Goal: Use online tool/utility: Utilize a website feature to perform a specific function

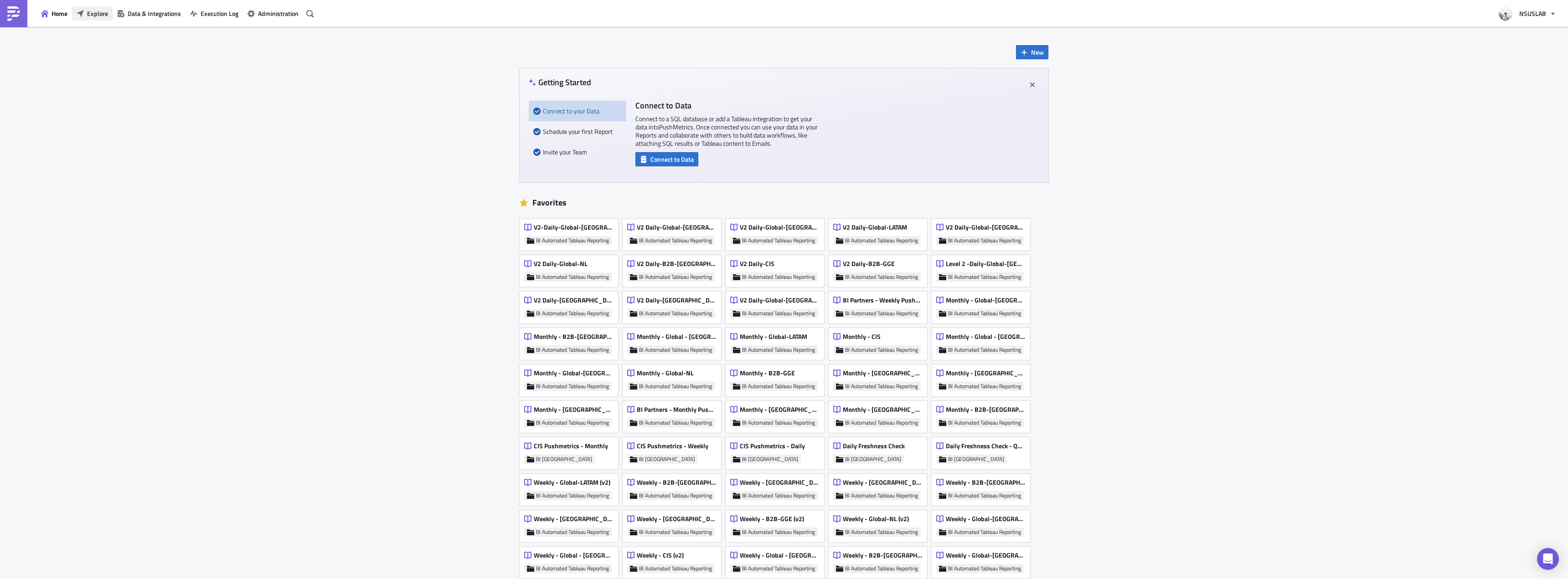
click at [89, 16] on span "Explore" at bounding box center [97, 13] width 21 height 9
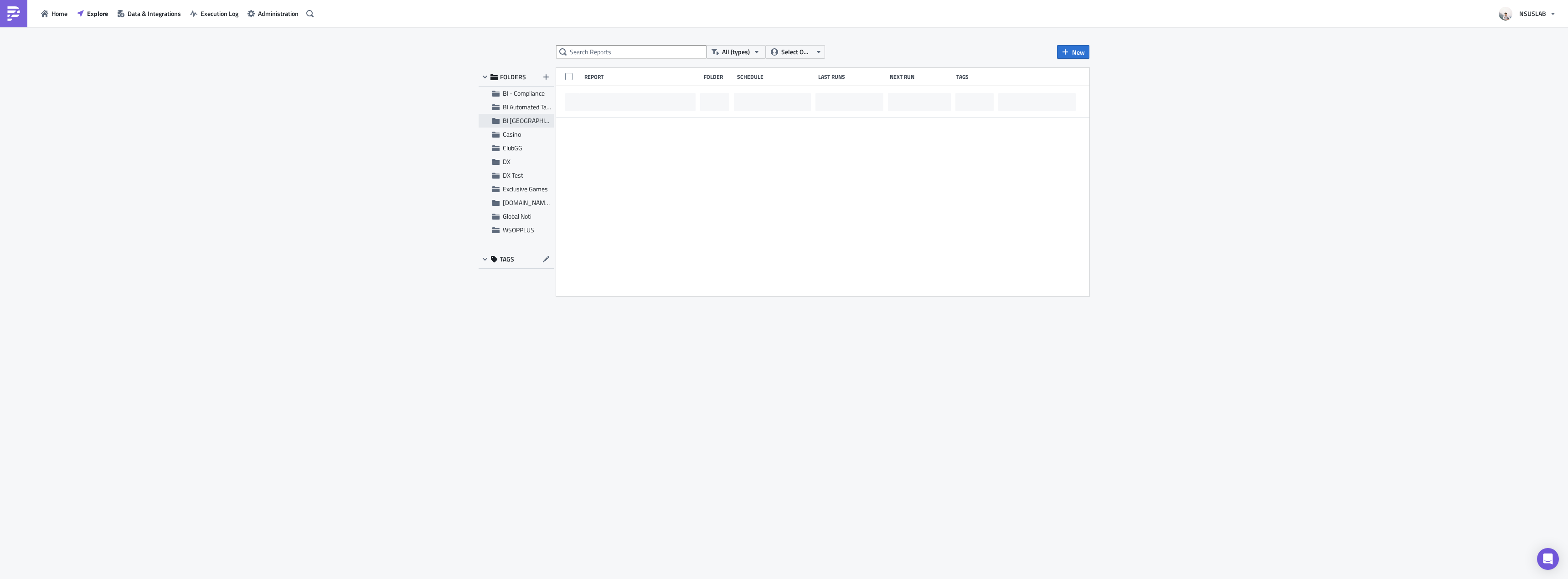
click at [514, 121] on span "BI [GEOGRAPHIC_DATA]" at bounding box center [535, 120] width 66 height 9
click at [523, 107] on span "BI Automated Tableau Reporting" at bounding box center [545, 107] width 85 height 9
click at [589, 54] on input "text" at bounding box center [631, 52] width 150 height 14
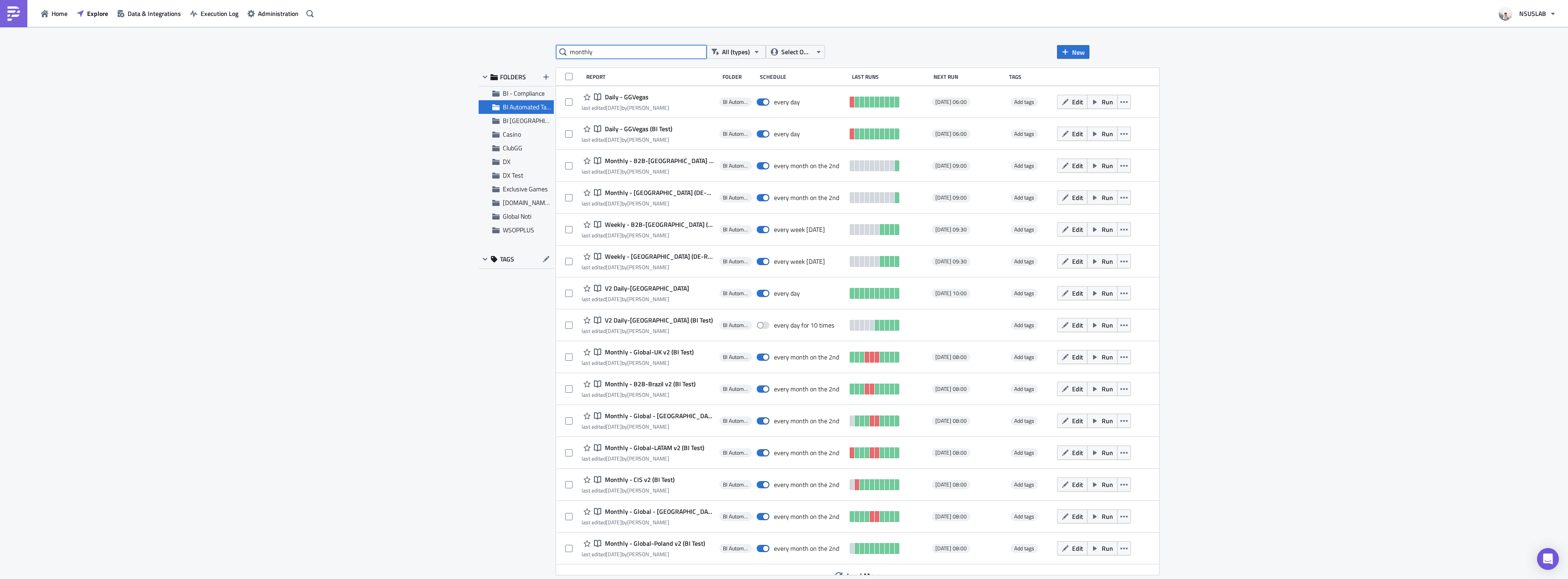
type input "monthly"
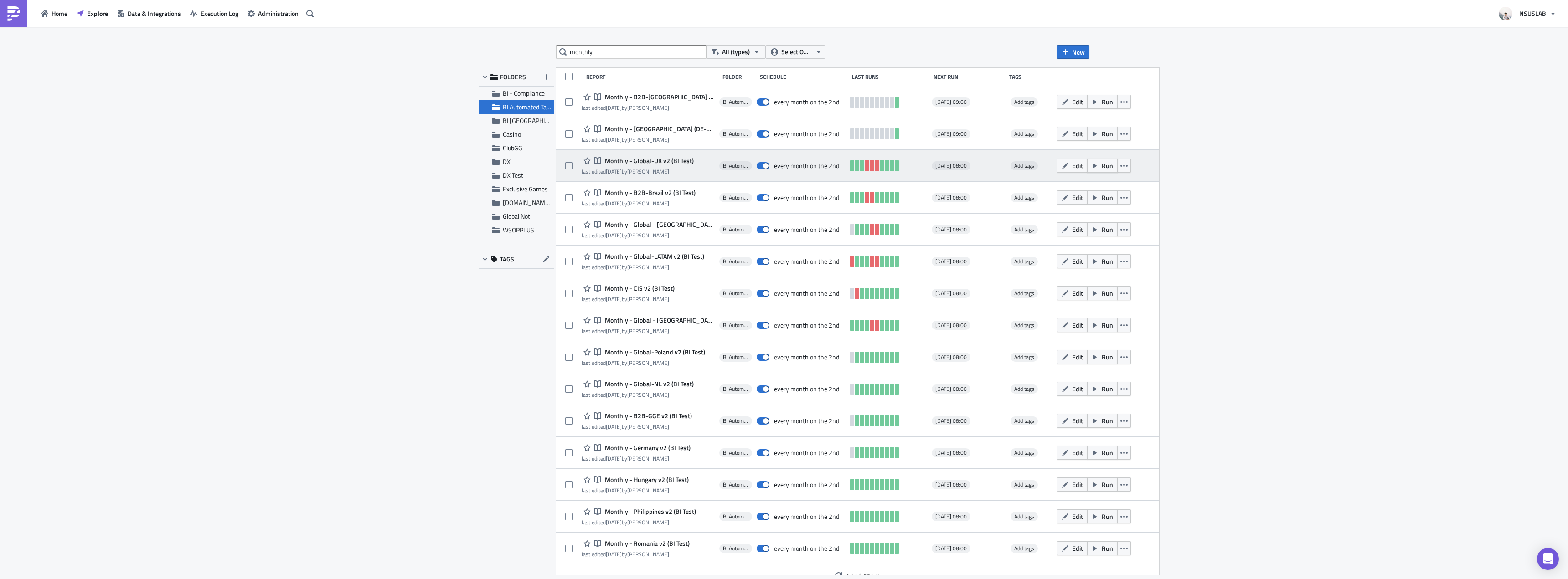
click at [1087, 170] on button "Run" at bounding box center [1102, 165] width 30 height 14
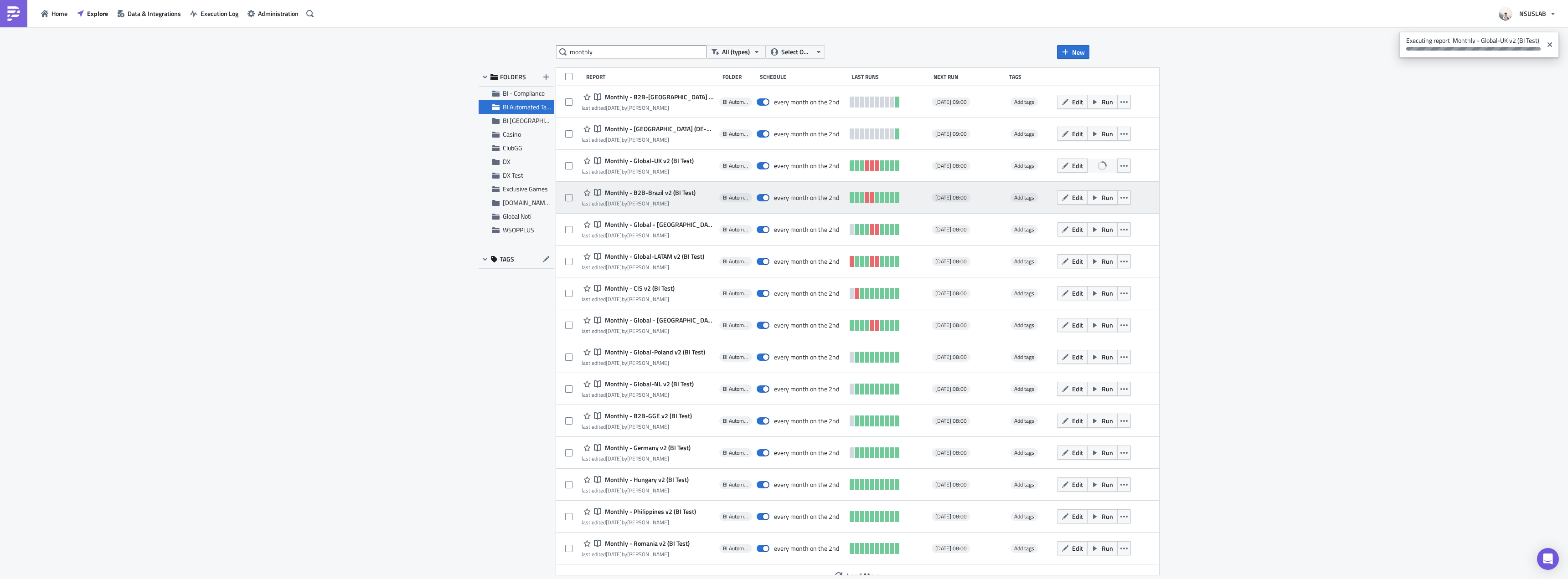
click at [1101, 195] on span "Run" at bounding box center [1106, 197] width 11 height 9
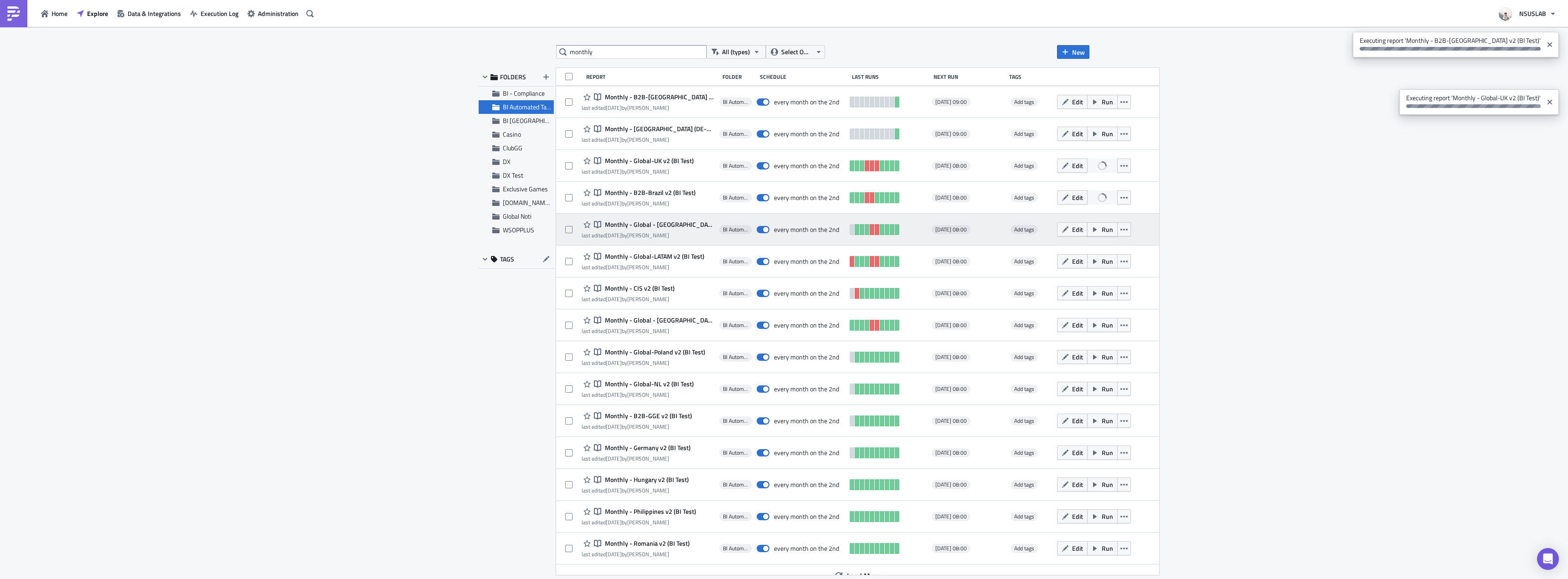
click at [1093, 229] on icon "button" at bounding box center [1095, 229] width 4 height 5
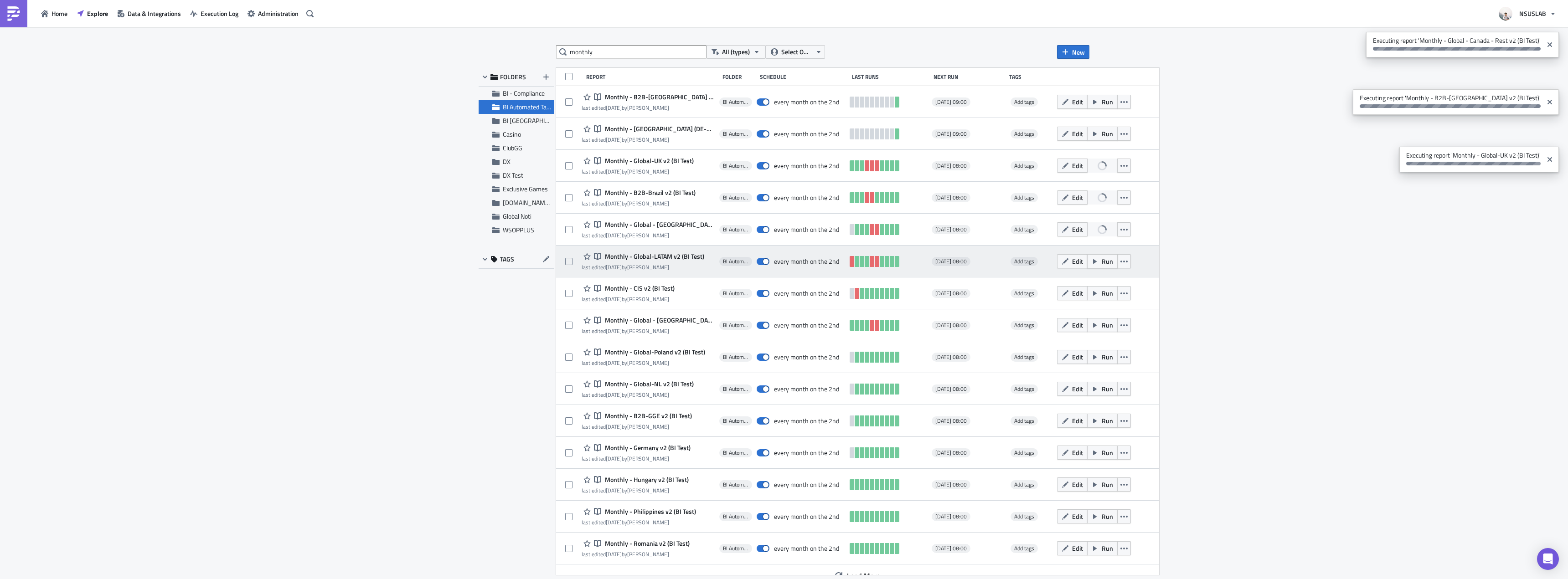
click at [1087, 259] on button "Run" at bounding box center [1102, 261] width 30 height 14
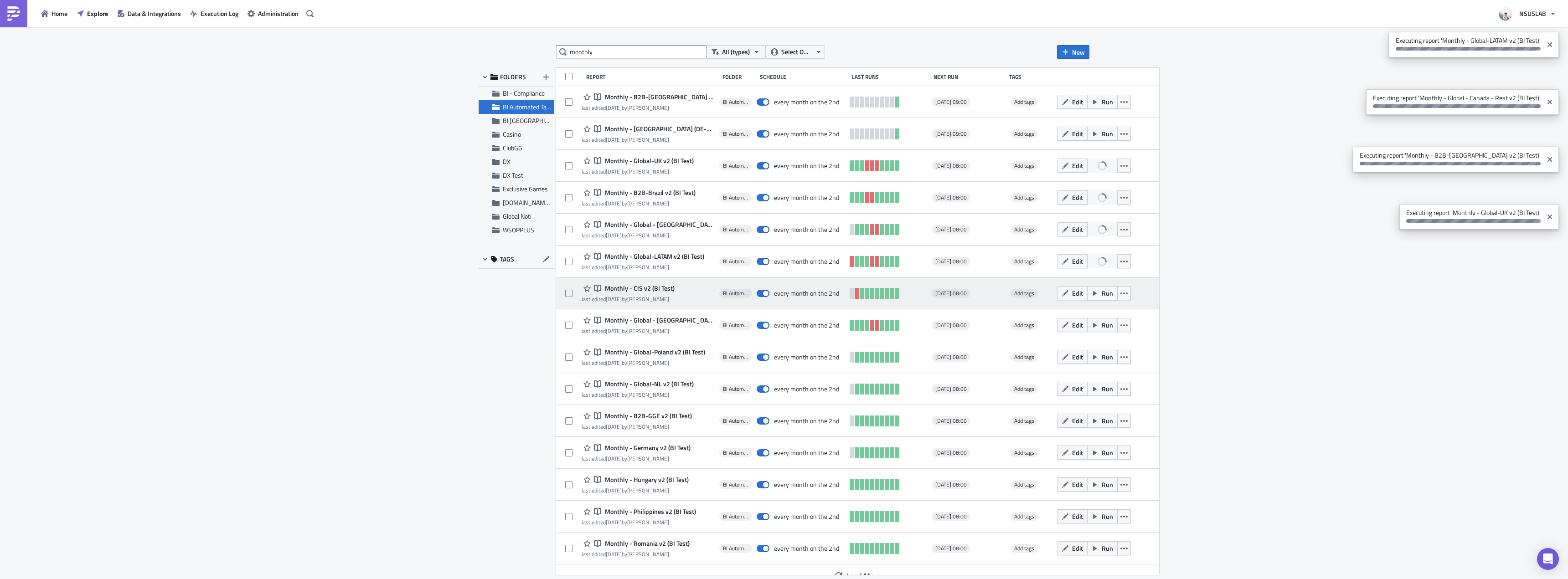
click at [1101, 290] on span "Run" at bounding box center [1106, 293] width 11 height 9
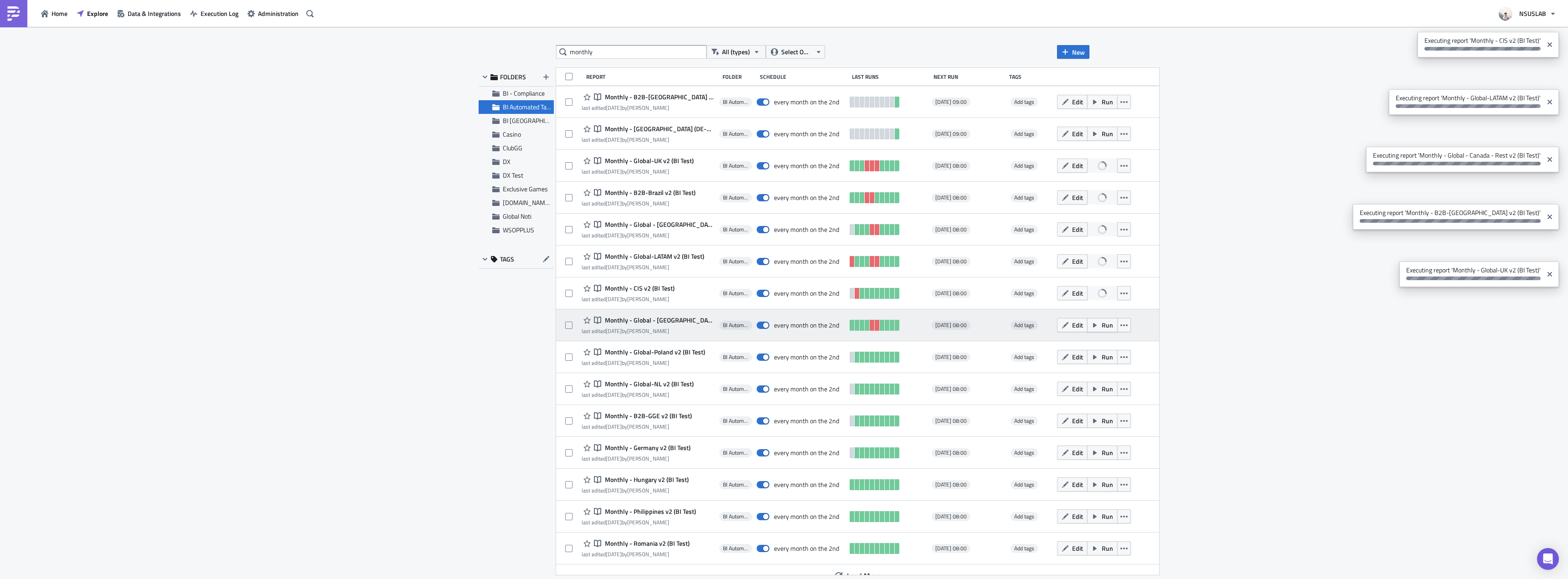
click at [1101, 326] on span "Run" at bounding box center [1106, 325] width 11 height 9
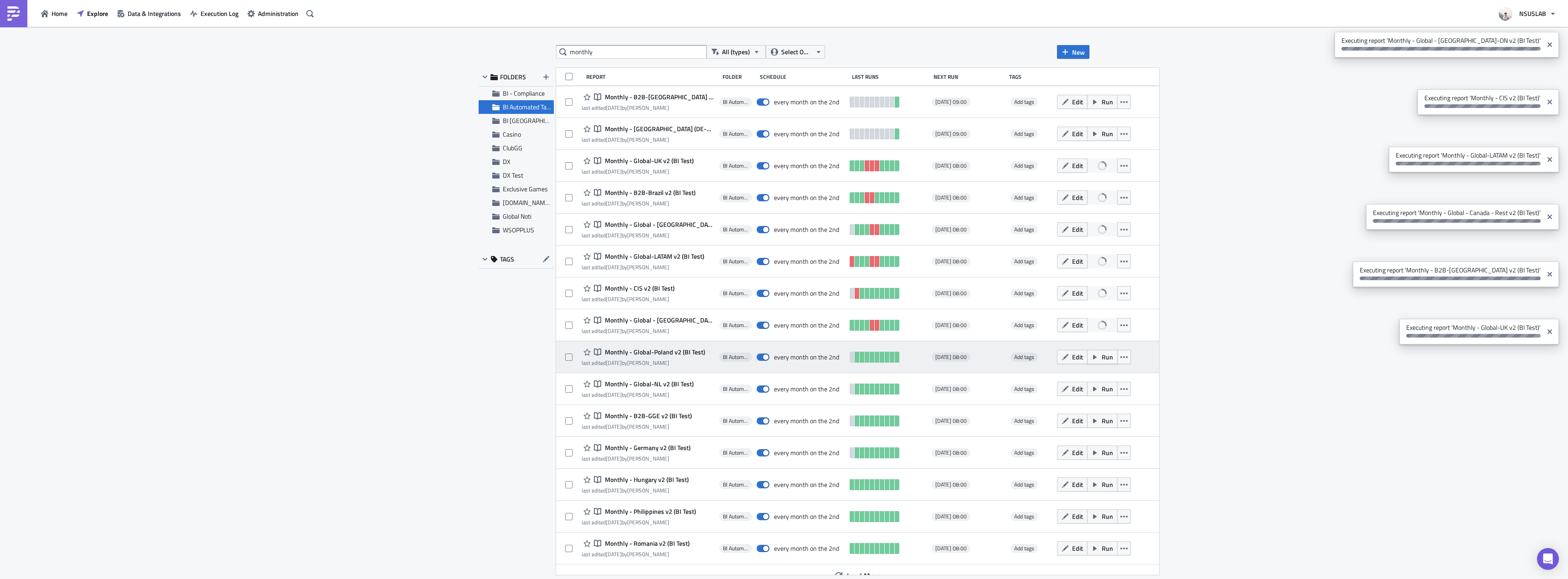
click at [1101, 353] on span "Run" at bounding box center [1106, 357] width 11 height 9
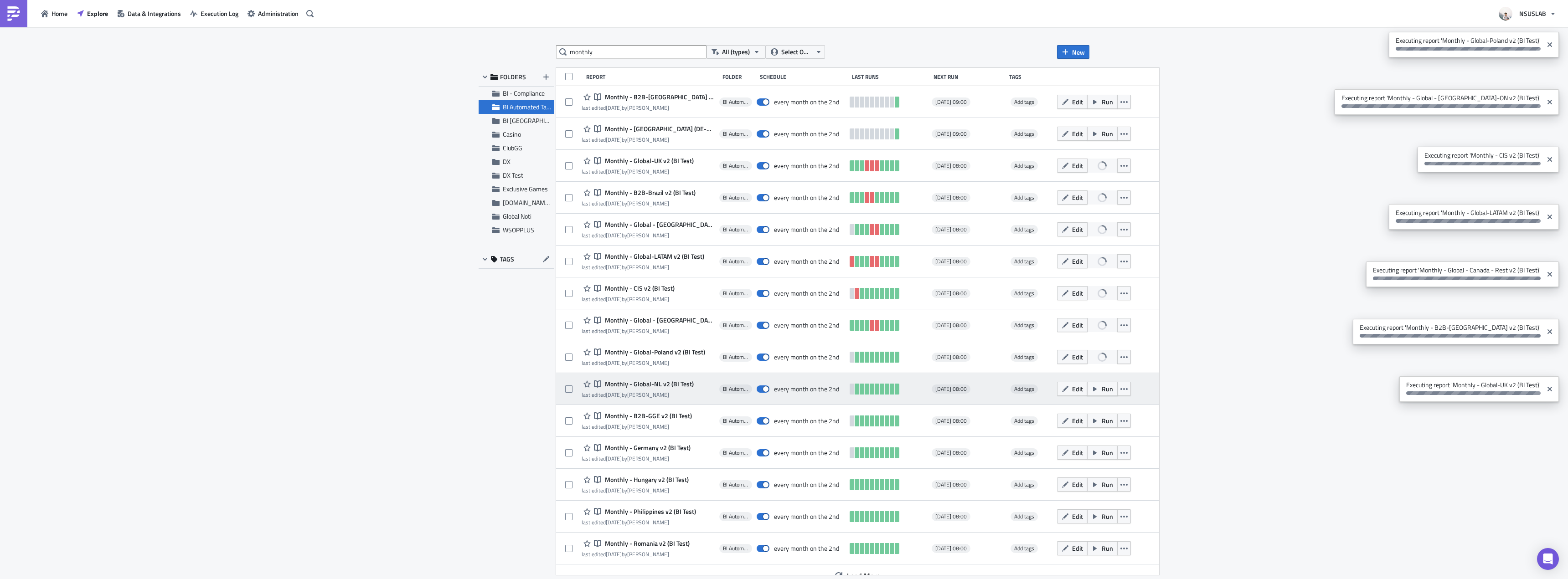
click at [1101, 388] on span "Run" at bounding box center [1106, 388] width 11 height 9
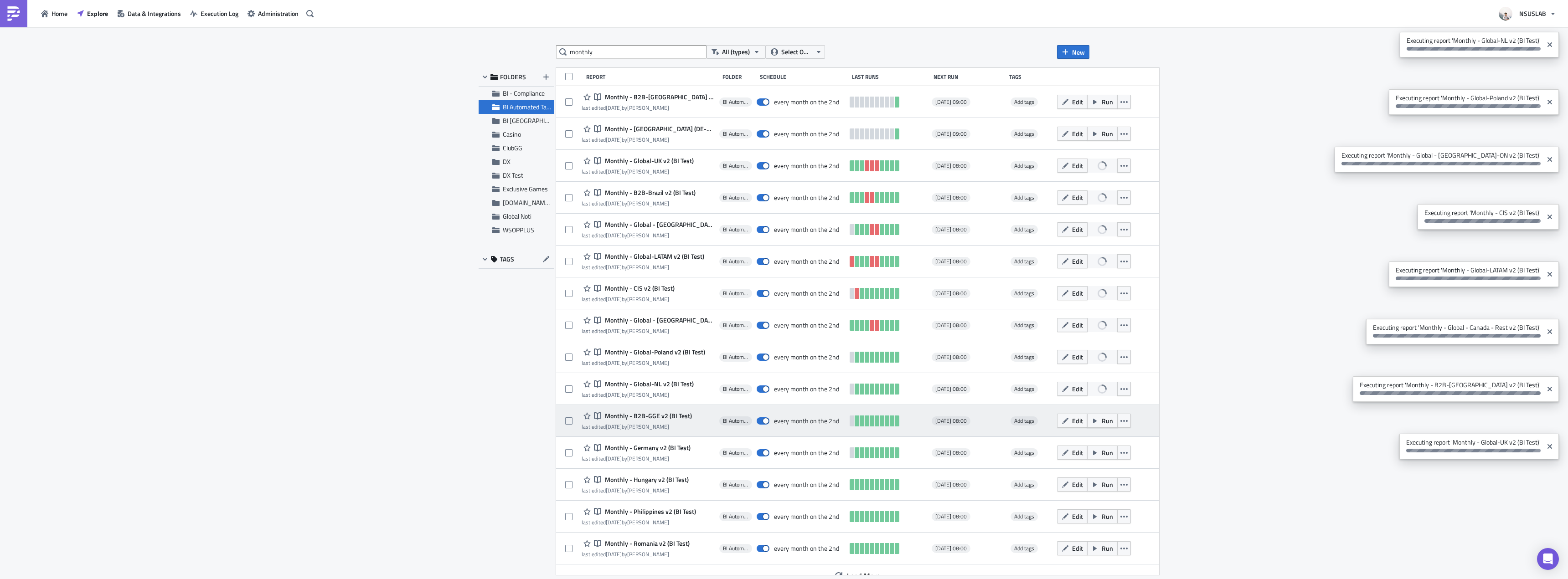
click at [1101, 417] on span "Run" at bounding box center [1106, 420] width 11 height 9
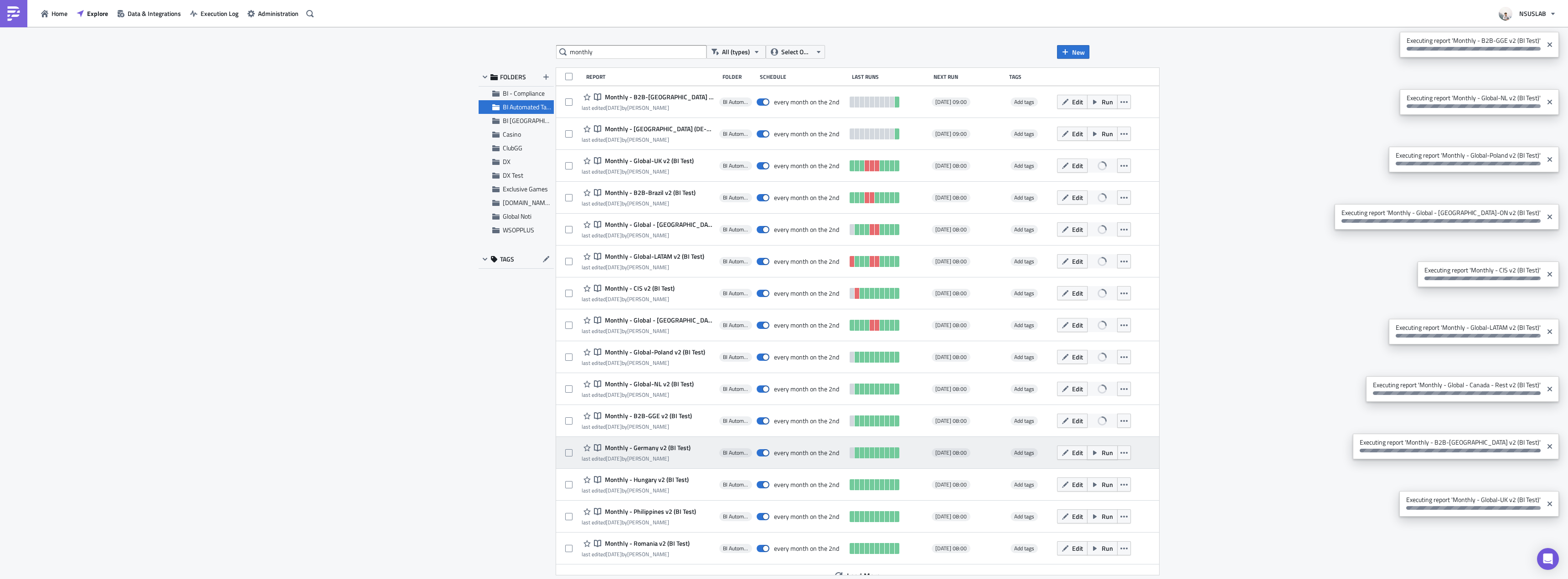
click at [1101, 453] on span "Run" at bounding box center [1106, 453] width 11 height 9
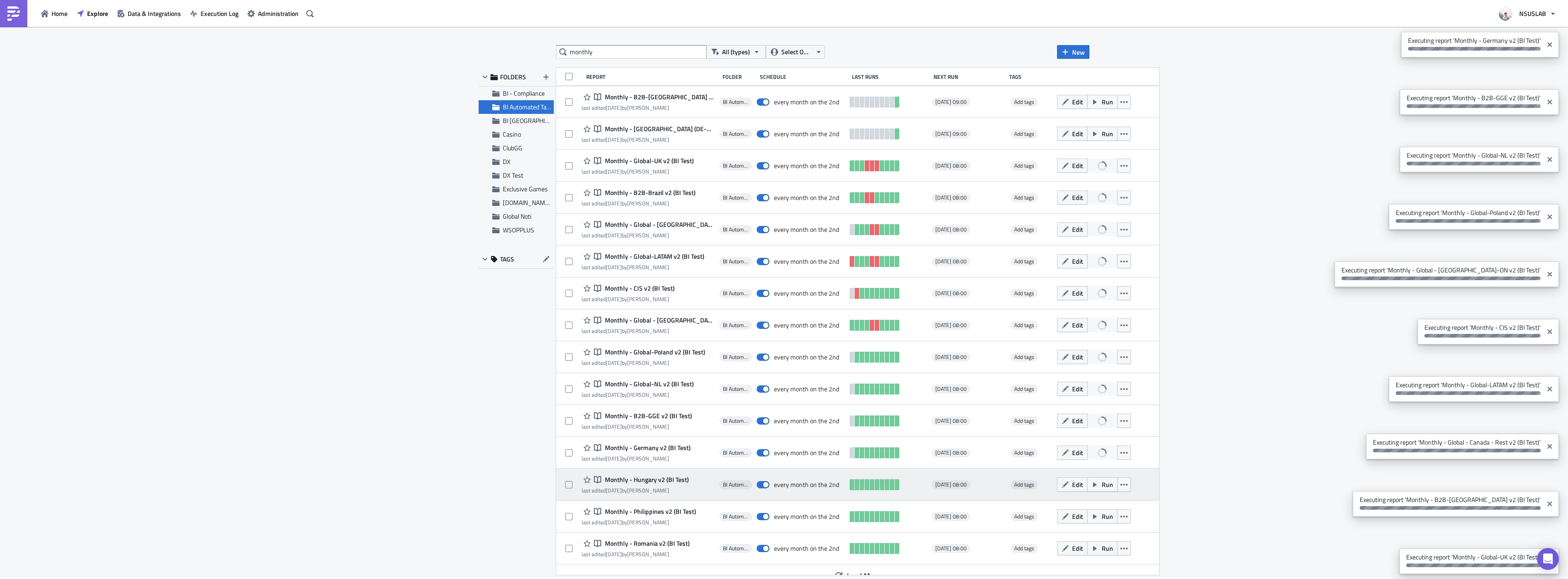
click at [1101, 486] on span "Run" at bounding box center [1106, 484] width 11 height 9
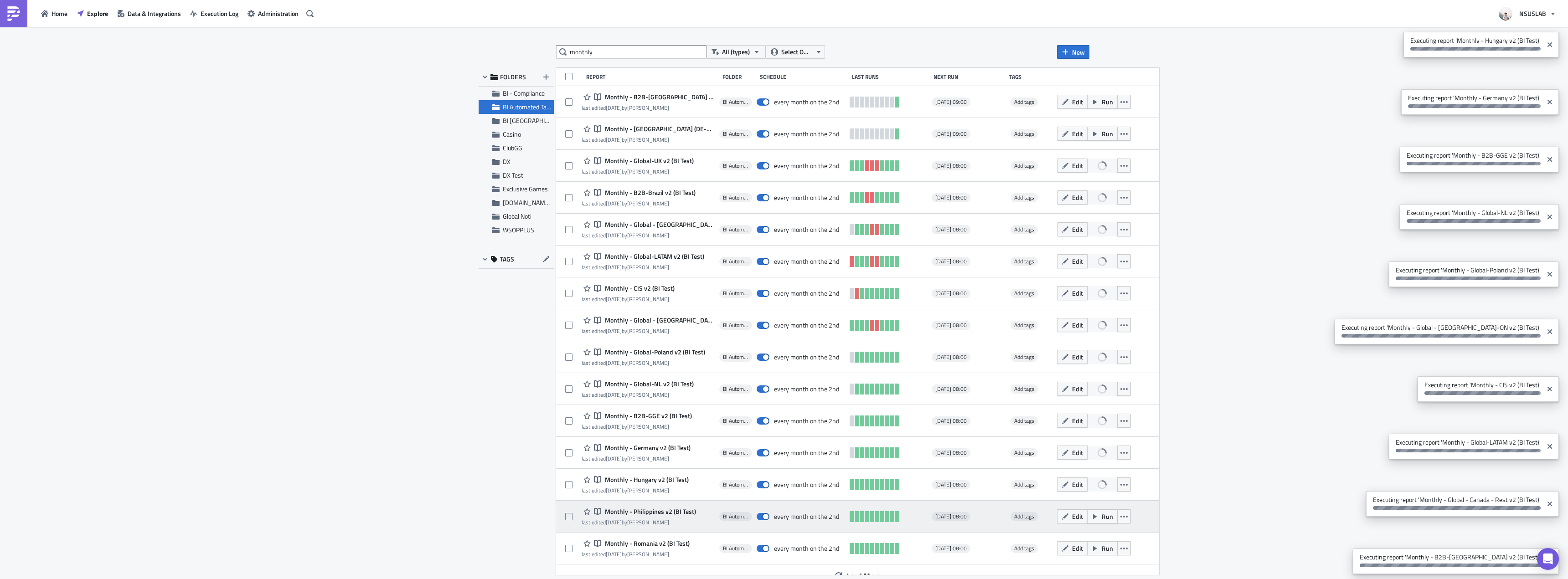
click at [1101, 517] on span "Run" at bounding box center [1106, 516] width 11 height 9
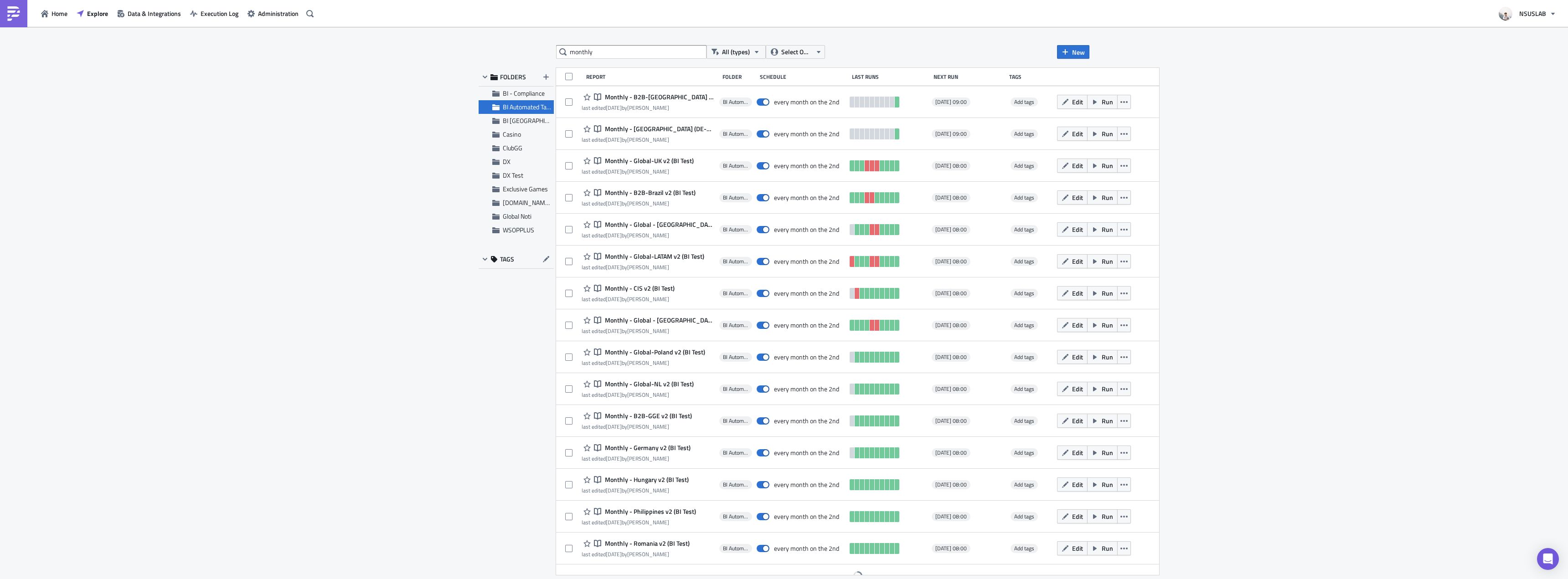
scroll to position [11, 0]
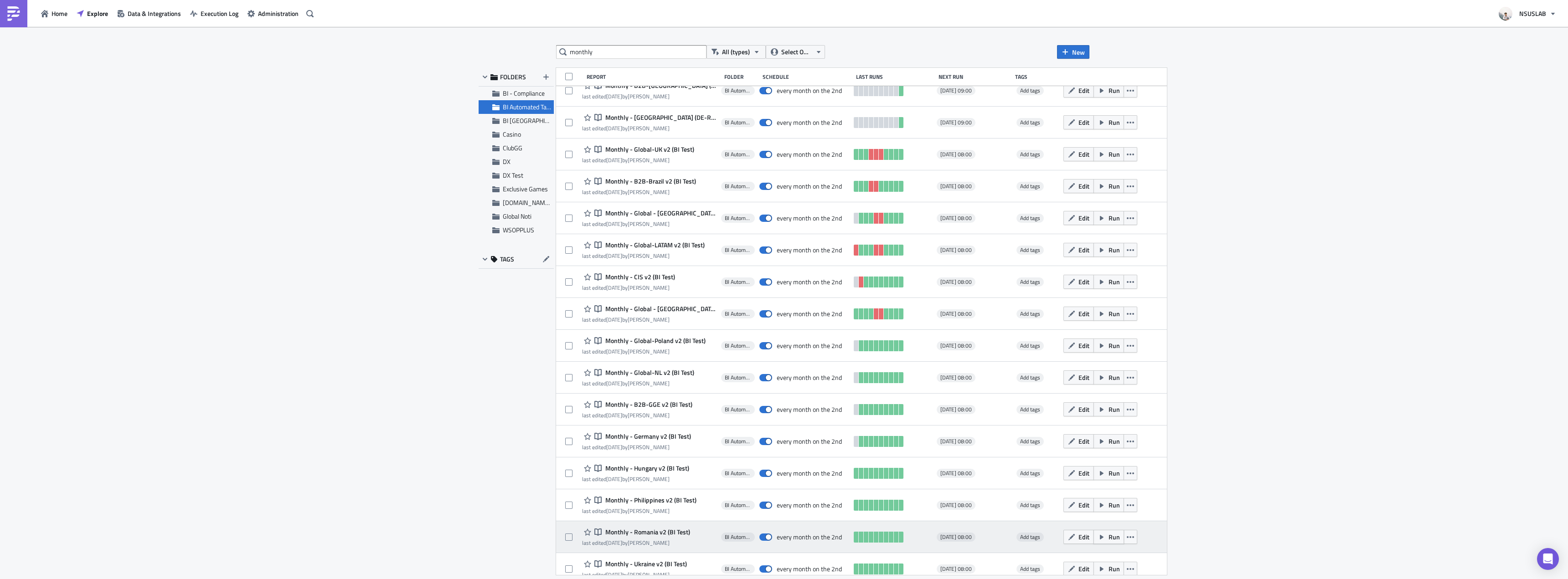
click at [1108, 534] on span "Run" at bounding box center [1114, 537] width 11 height 9
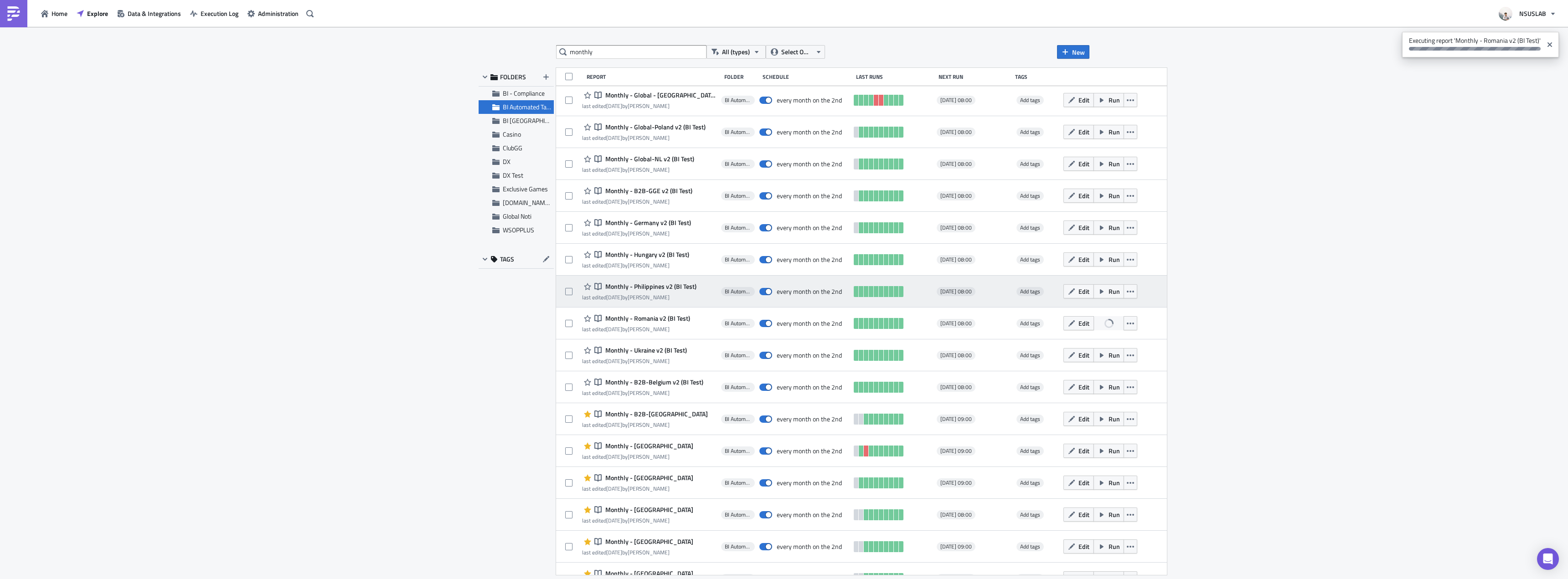
scroll to position [239, 0]
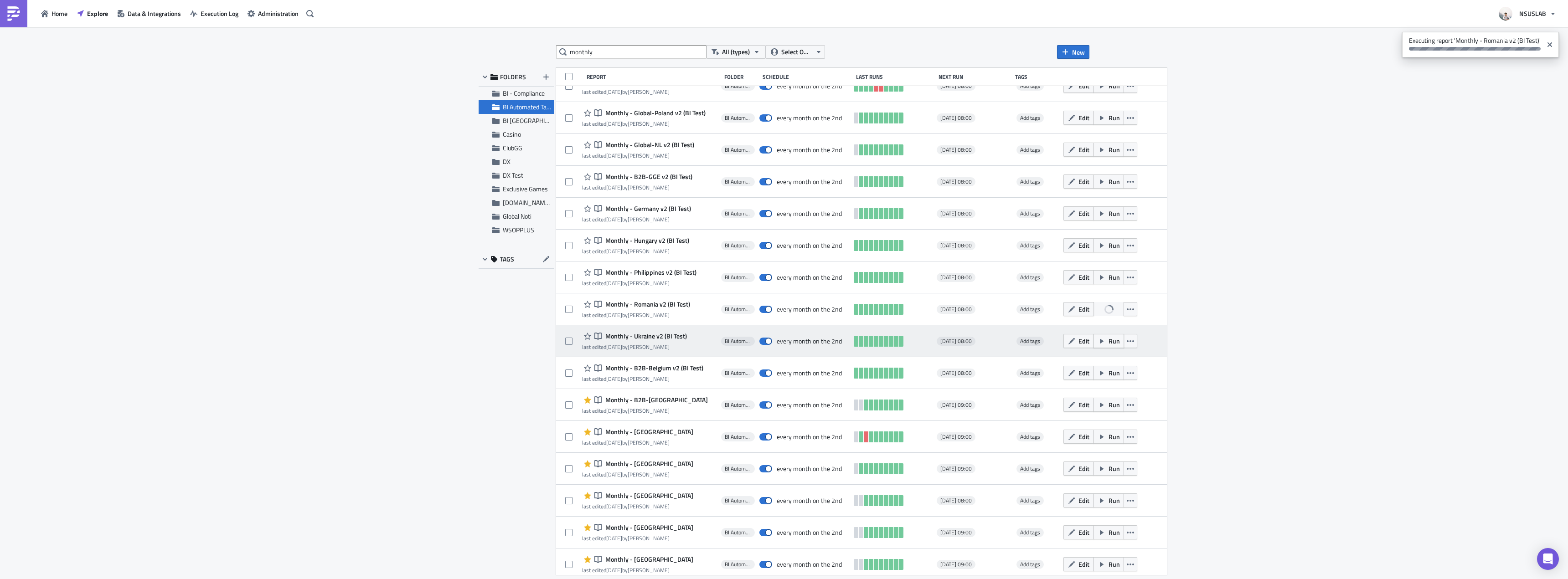
click at [1108, 339] on span "Run" at bounding box center [1114, 341] width 11 height 9
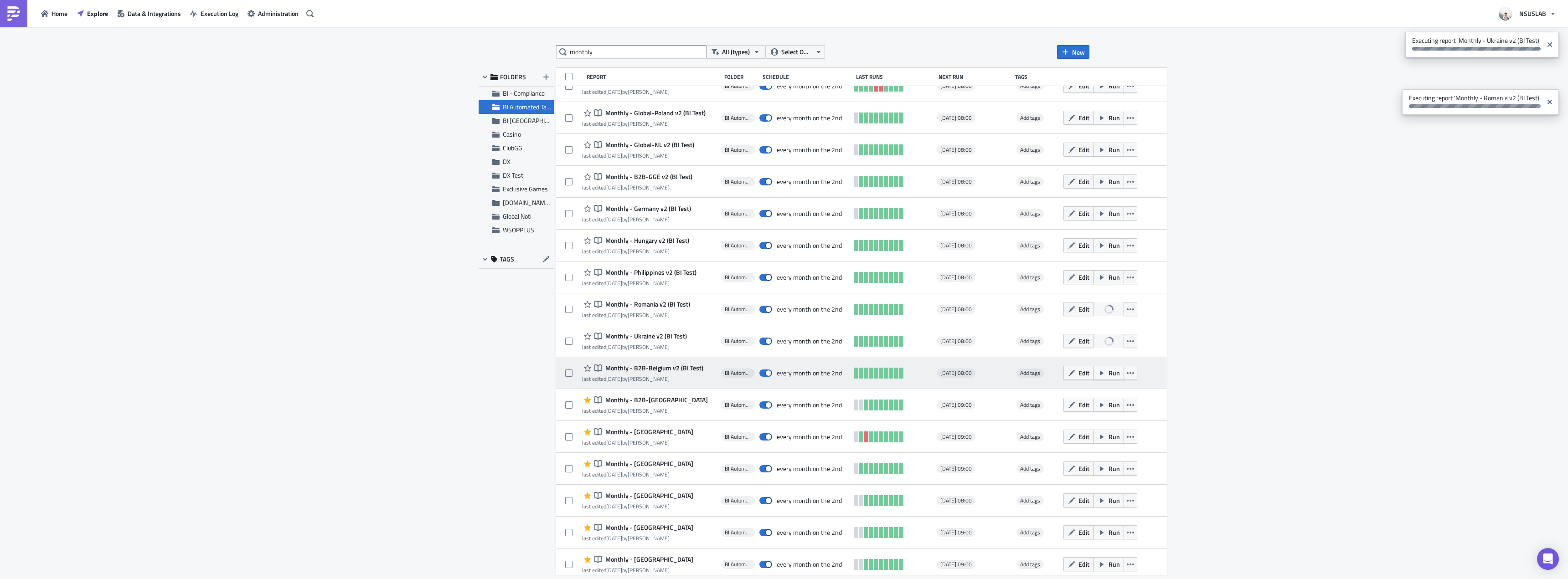
click at [1093, 371] on button "Run" at bounding box center [1108, 373] width 30 height 14
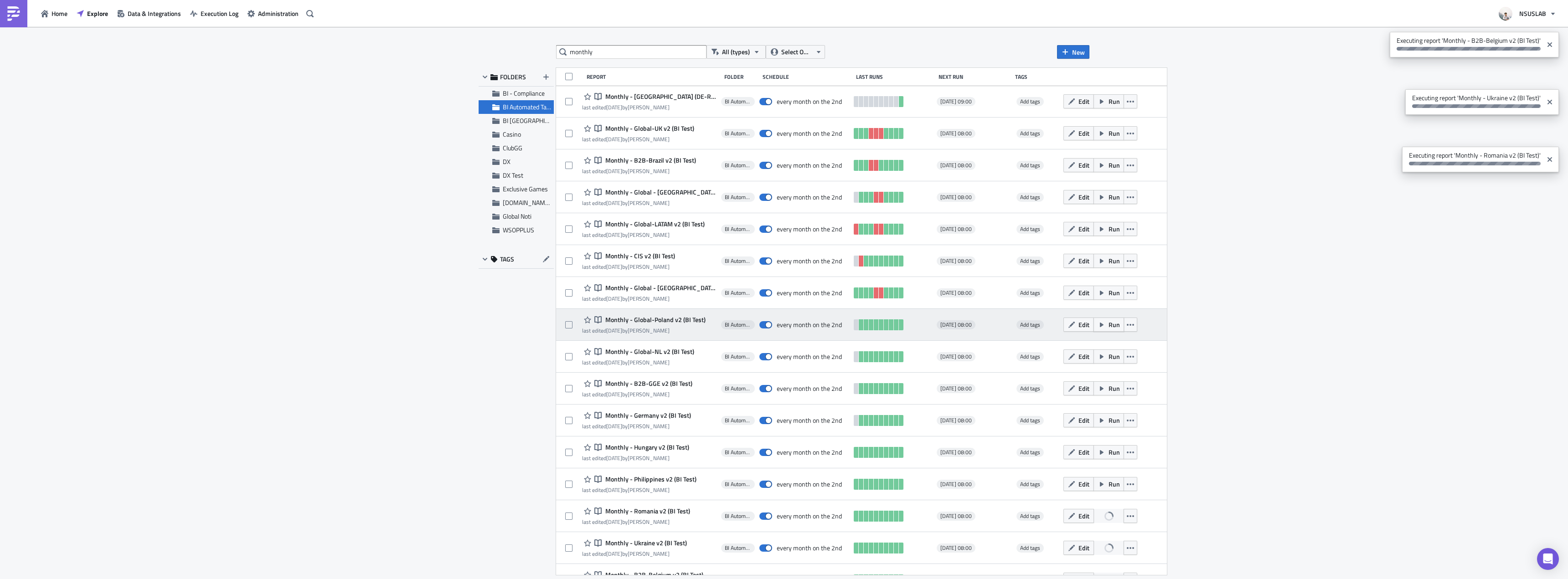
scroll to position [0, 0]
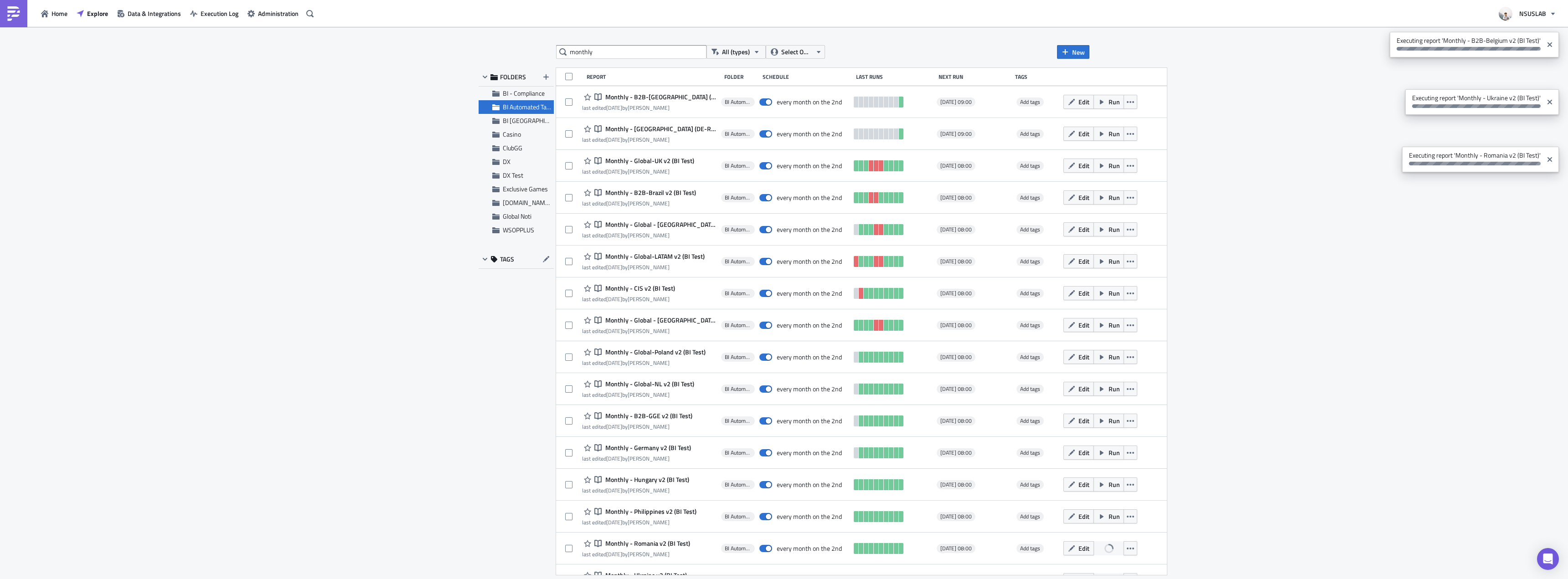
click at [1537, 289] on div "monthly All (types) Select Owner New FOLDERS BI - Compliance BI Automated Table…" at bounding box center [784, 304] width 1568 height 553
click at [1481, 286] on div "monthly All (types) Select Owner New FOLDERS BI - Compliance BI Automated Table…" at bounding box center [784, 304] width 1568 height 553
